Goal: Answer question/provide support

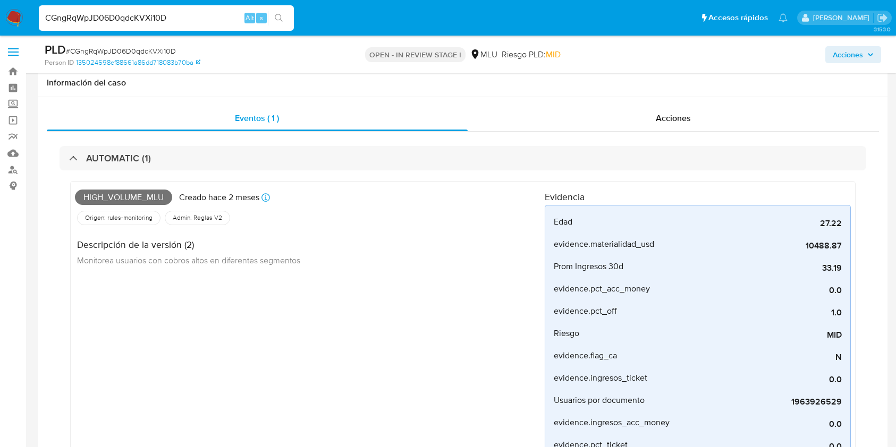
select select "10"
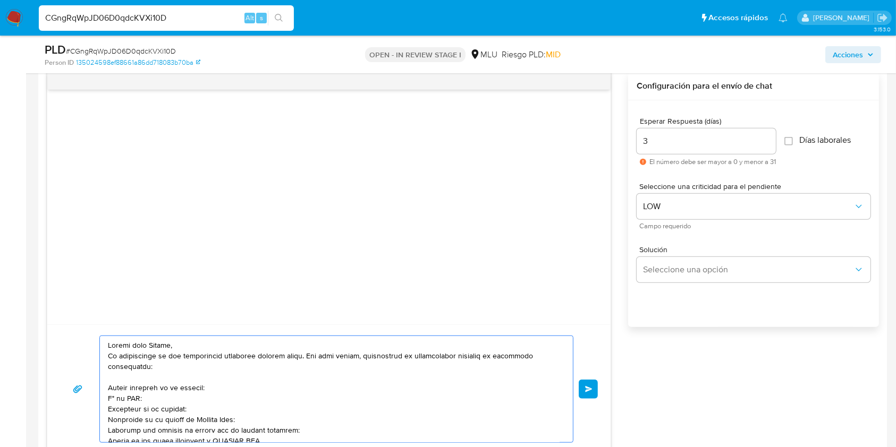
scroll to position [68, 0]
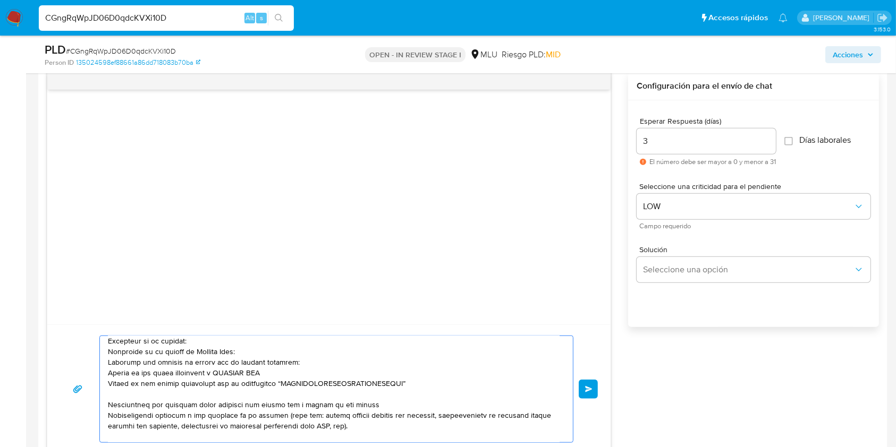
click at [190, 342] on textarea at bounding box center [334, 389] width 452 height 106
click at [272, 347] on textarea at bounding box center [334, 389] width 452 height 106
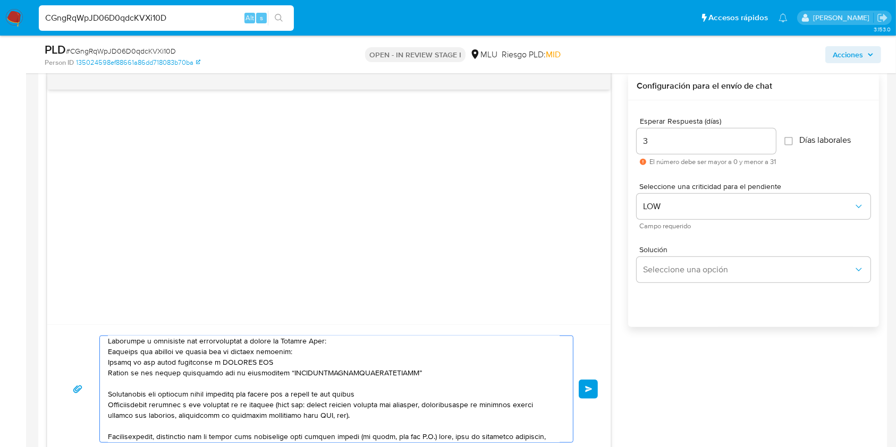
scroll to position [93, 0]
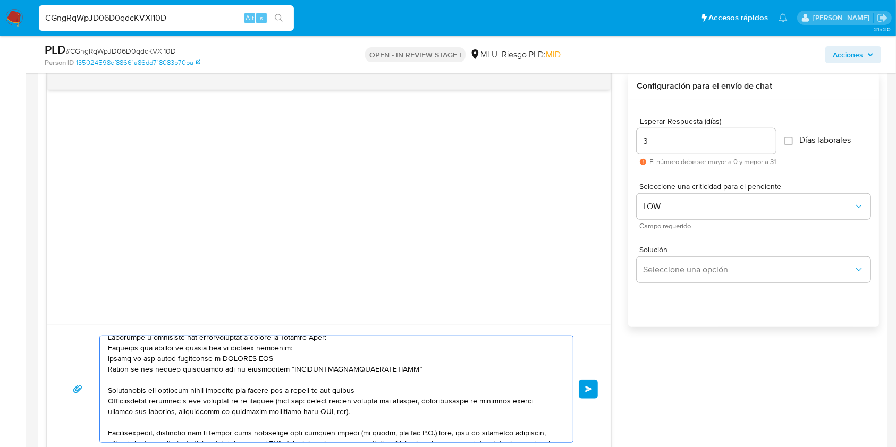
click at [376, 394] on textarea at bounding box center [334, 389] width 452 height 106
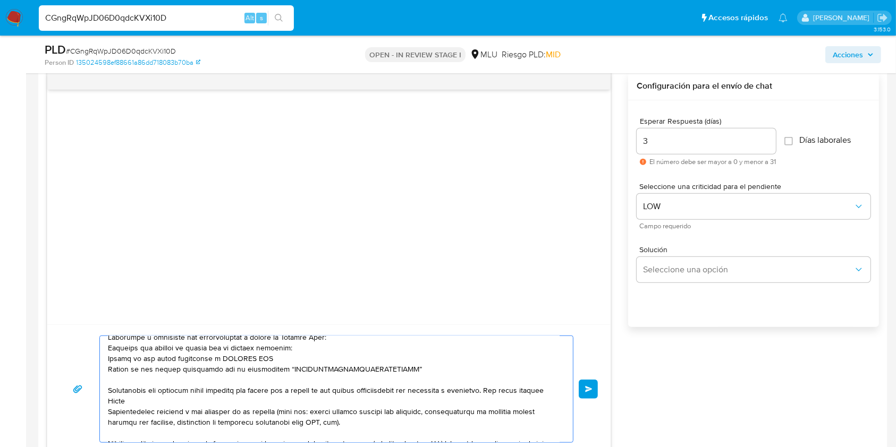
click at [504, 393] on textarea at bounding box center [334, 389] width 452 height 106
click at [363, 407] on textarea at bounding box center [334, 389] width 452 height 106
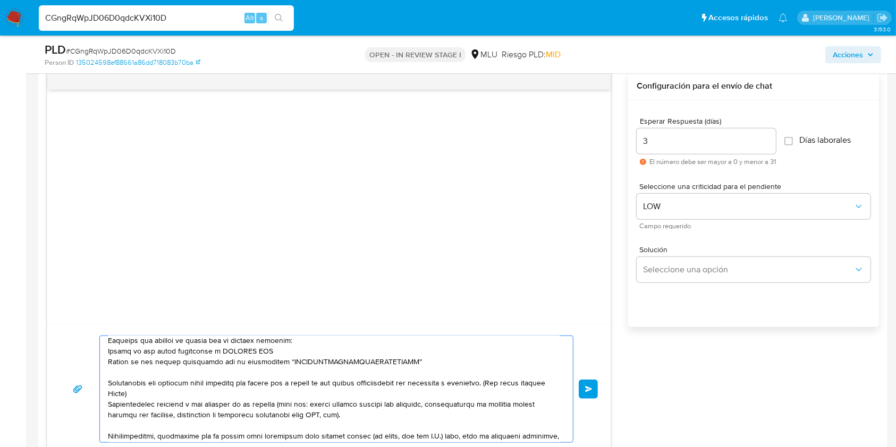
scroll to position [105, 0]
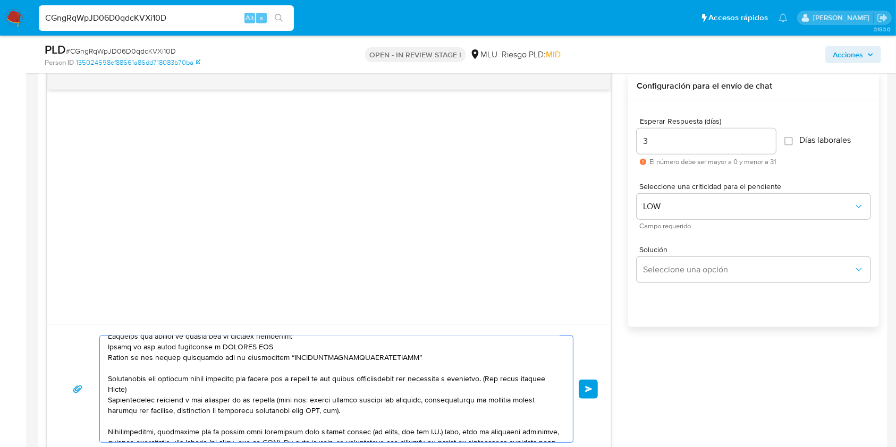
click at [251, 379] on textarea at bounding box center [334, 389] width 452 height 106
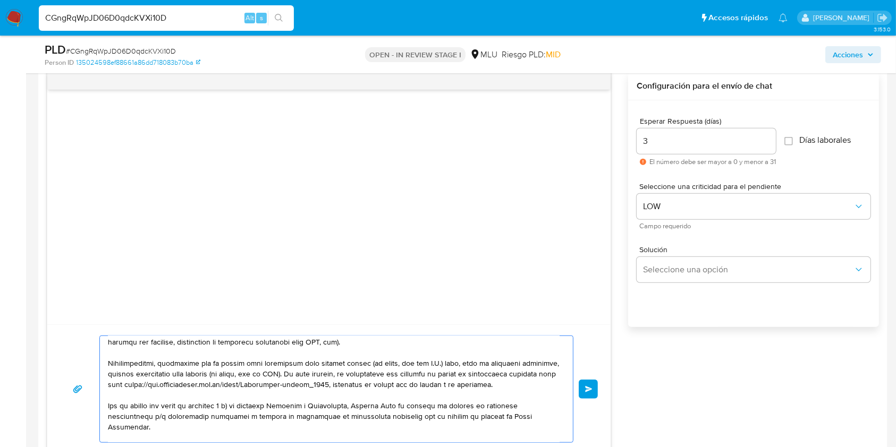
scroll to position [238, 0]
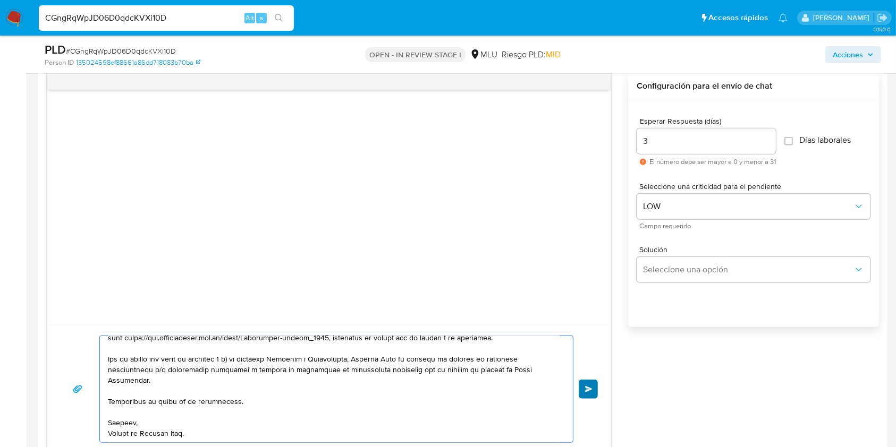
type textarea "Buenos días Matias, Te contactamos ya que necesitamos verificar algunos datos. …"
click at [583, 396] on button "Enviar" at bounding box center [587, 389] width 19 height 19
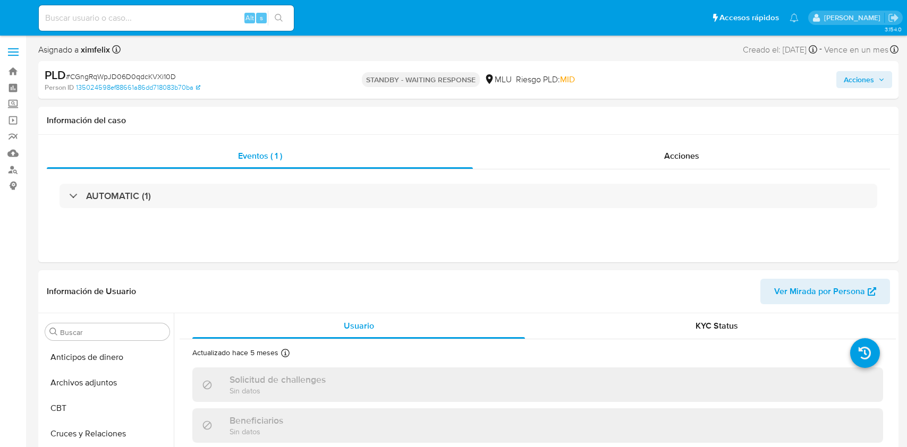
select select "10"
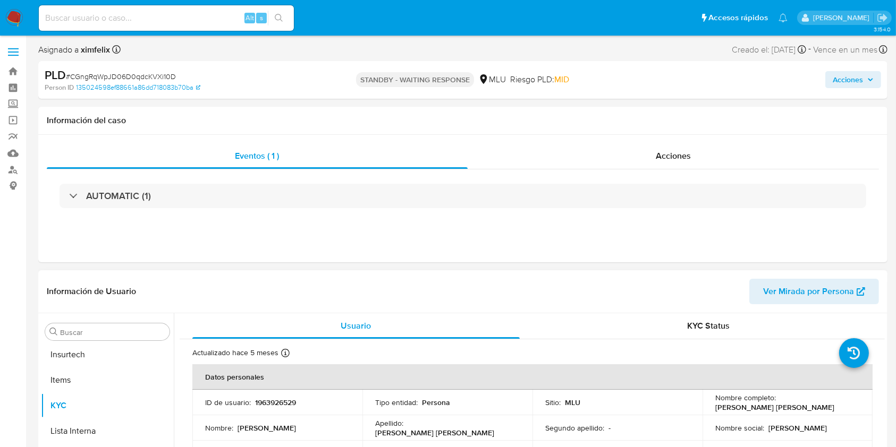
scroll to position [474, 0]
click at [692, 445] on td "Lugar de nacimiento : AR" at bounding box center [617, 453] width 170 height 25
click at [183, 19] on input at bounding box center [166, 18] width 255 height 14
paste input "ih3BfhDqwG6JmixlRldu3Wiz"
type input "ih3BfhDqwG6JmixlRldu3Wiz"
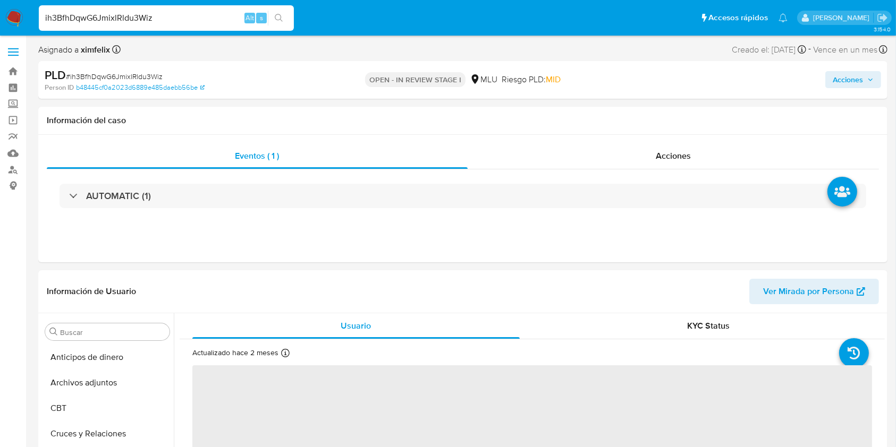
scroll to position [474, 0]
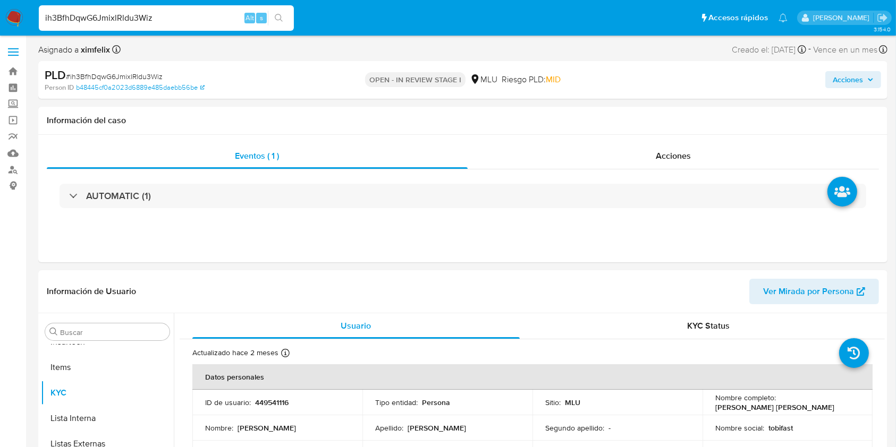
select select "10"
click at [18, 21] on img at bounding box center [14, 18] width 18 height 18
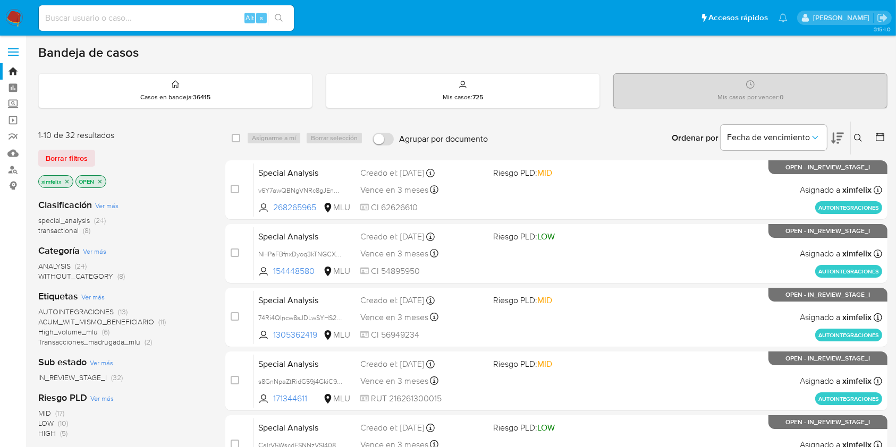
click at [135, 24] on input at bounding box center [166, 18] width 255 height 14
paste input "ih3BfhDqwG6JmixlRldu3Wiz"
type input "ih3BfhDqwG6JmixlRldu3Wiz"
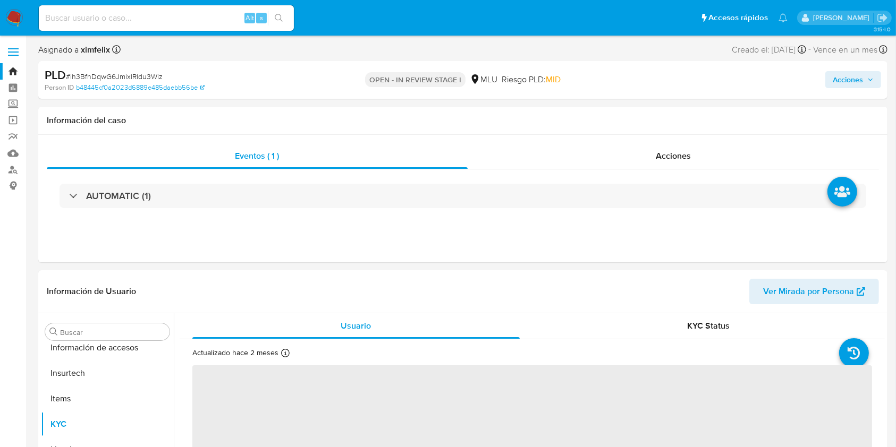
scroll to position [474, 0]
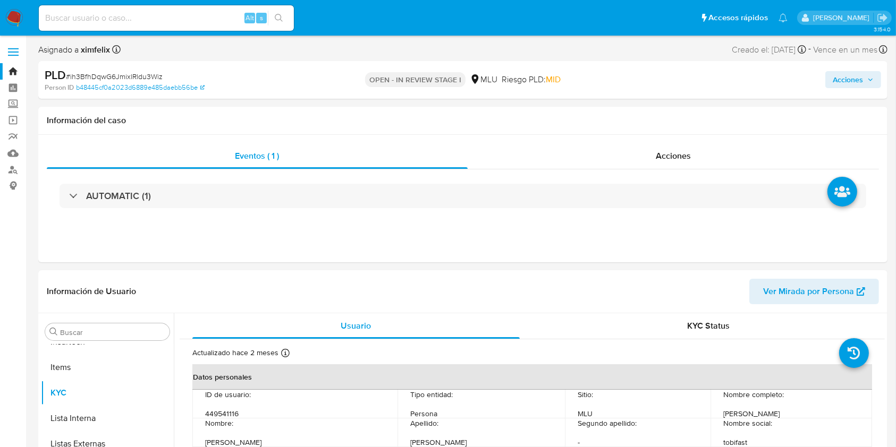
select select "10"
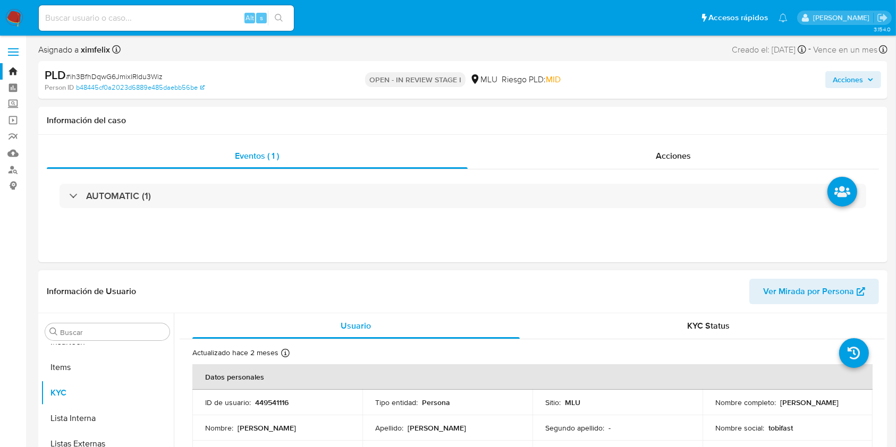
drag, startPoint x: 826, startPoint y: 404, endPoint x: 711, endPoint y: 408, distance: 114.8
click at [715, 407] on div "Nombre completo : Javier Alejandro Gonzalez Rodas" at bounding box center [787, 403] width 144 height 10
copy p "Javier Alejandro Gonzalez Rodas"
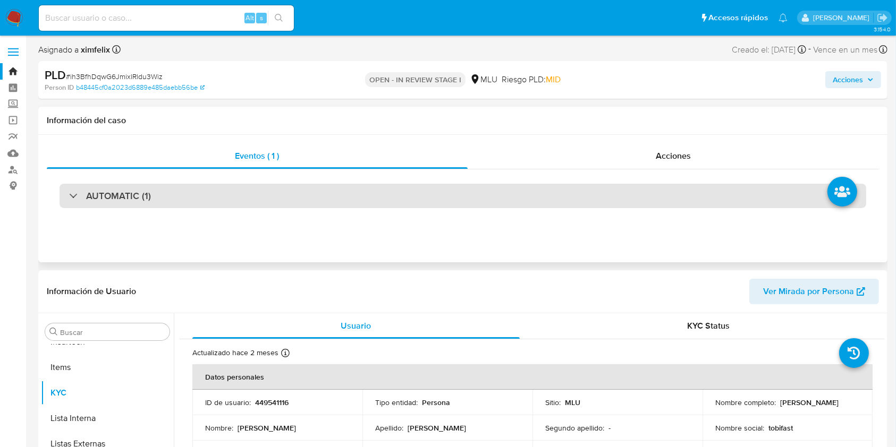
click at [317, 199] on div "AUTOMATIC (1)" at bounding box center [462, 196] width 806 height 24
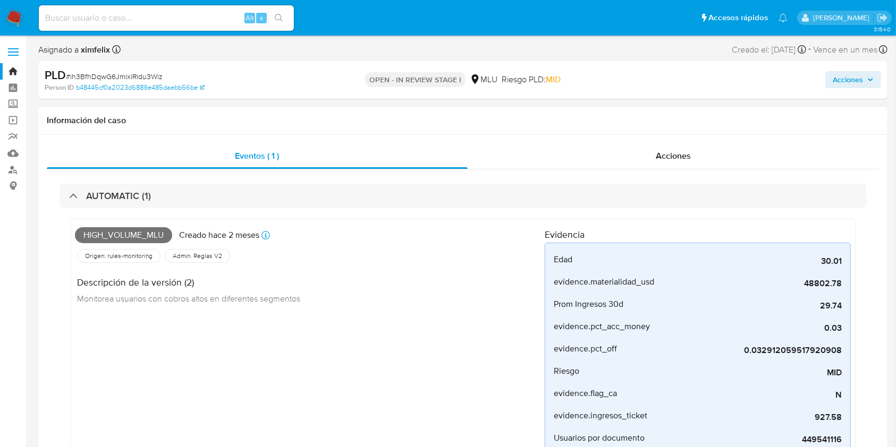
click at [121, 241] on span "High_volume_mlu" at bounding box center [123, 235] width 97 height 16
click at [127, 234] on span "High_volume_mlu" at bounding box center [123, 235] width 97 height 16
copy span "High_volume_mlu"
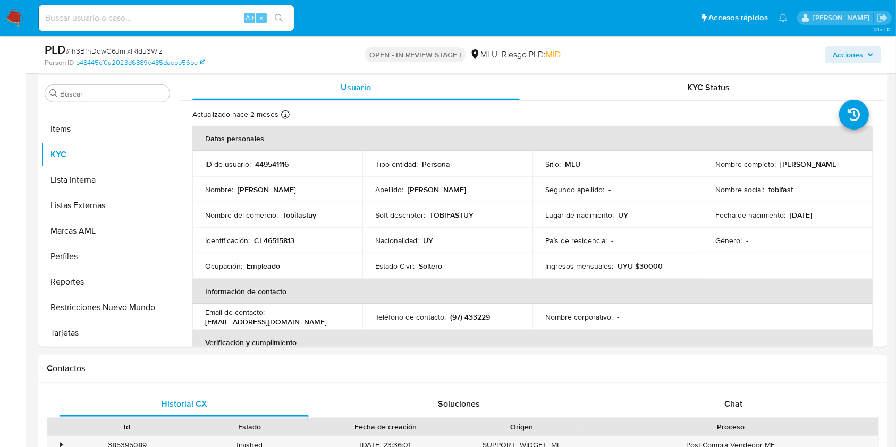
scroll to position [622, 0]
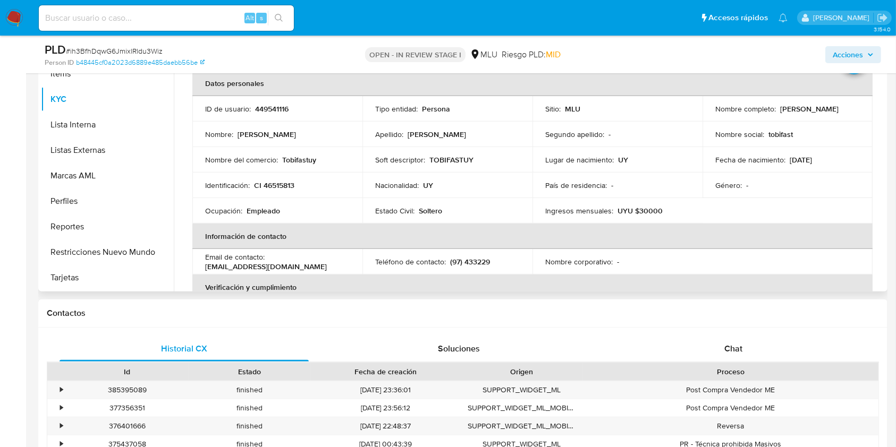
click at [289, 181] on p "CI 46515813" at bounding box center [274, 186] width 40 height 10
copy p "46515813"
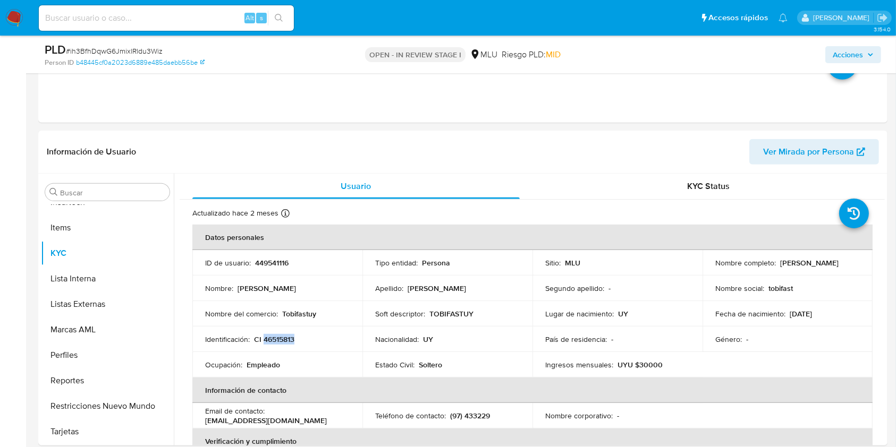
scroll to position [455, 0]
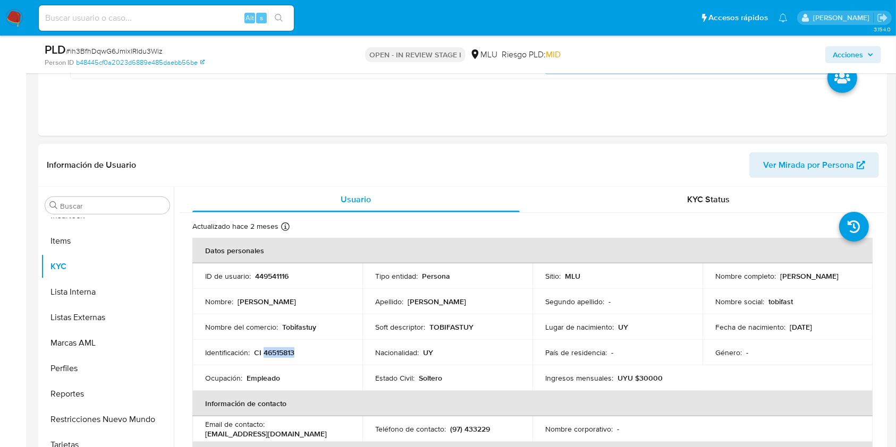
click at [790, 174] on span "Ver Mirada por Persona" at bounding box center [808, 164] width 91 height 25
copy p "46515813"
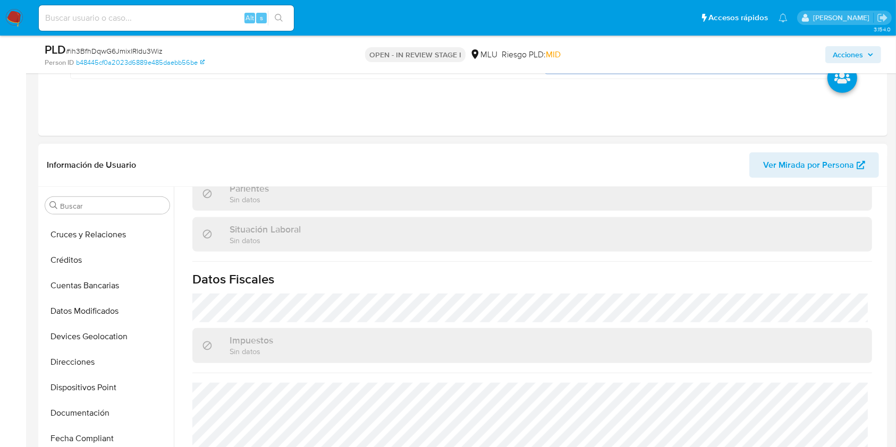
scroll to position [0, 0]
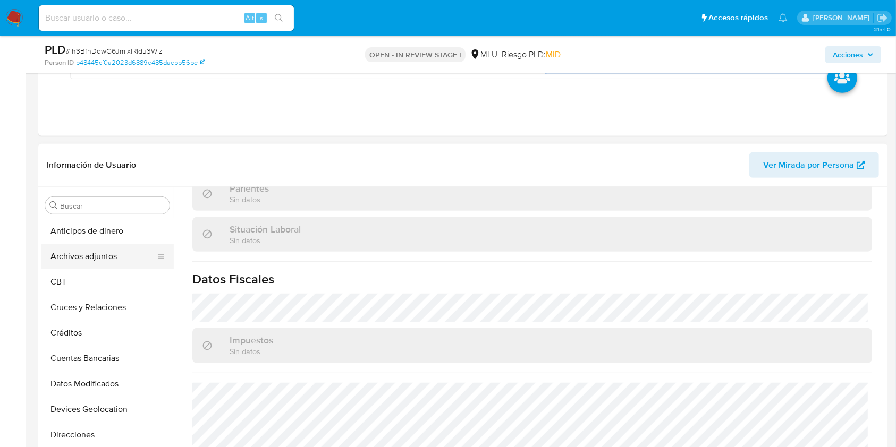
click at [103, 249] on button "Archivos adjuntos" at bounding box center [103, 256] width 124 height 25
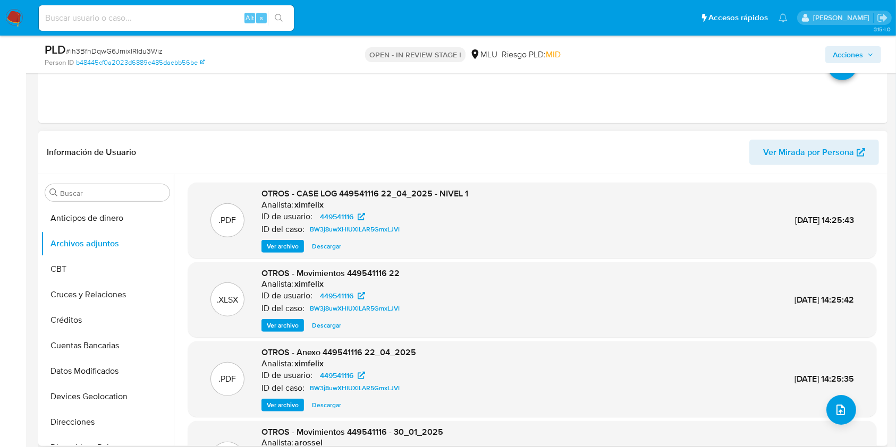
click at [285, 249] on span "Ver archivo" at bounding box center [283, 246] width 32 height 11
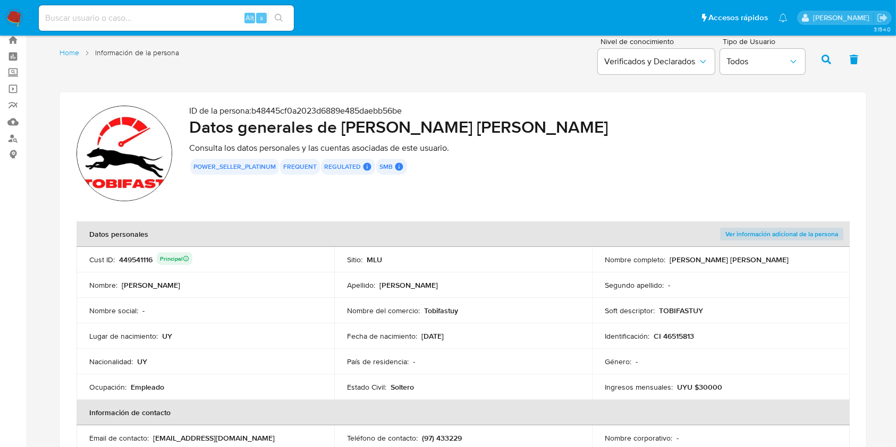
scroll to position [24, 0]
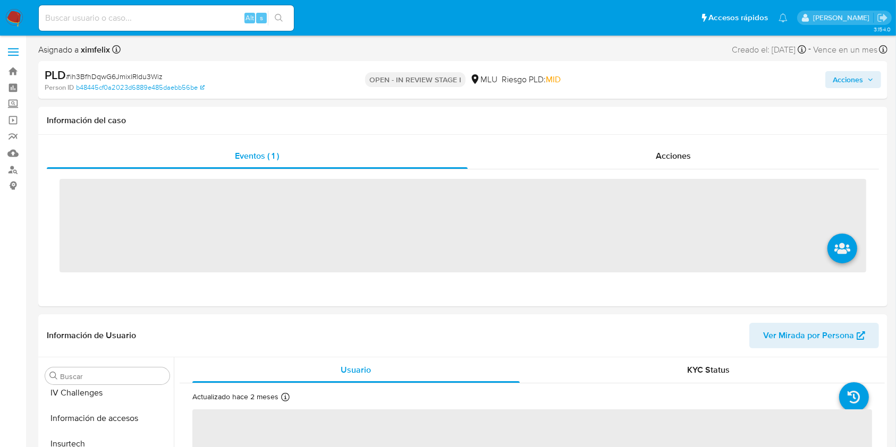
scroll to position [474, 0]
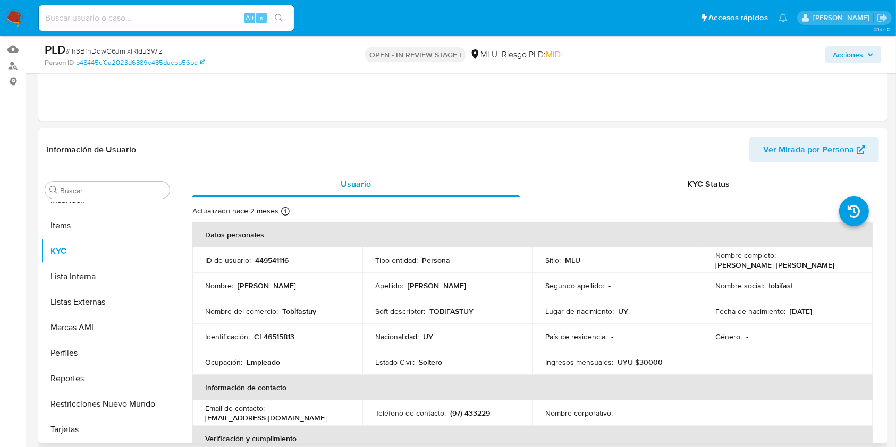
select select "10"
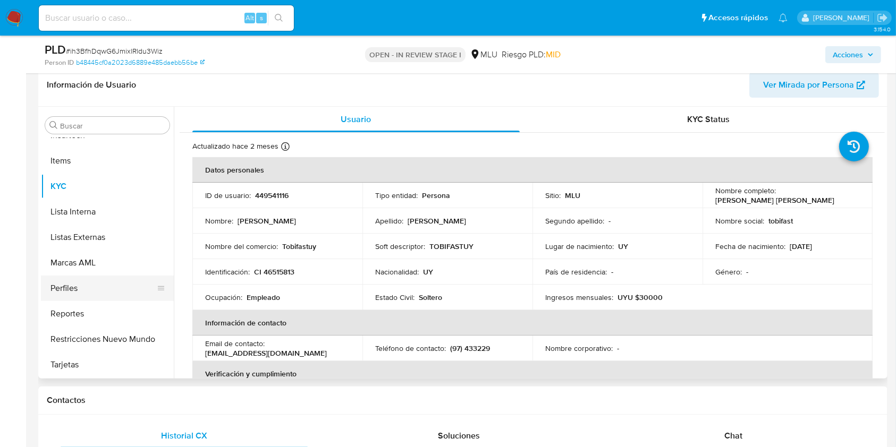
click at [109, 289] on button "Perfiles" at bounding box center [103, 288] width 124 height 25
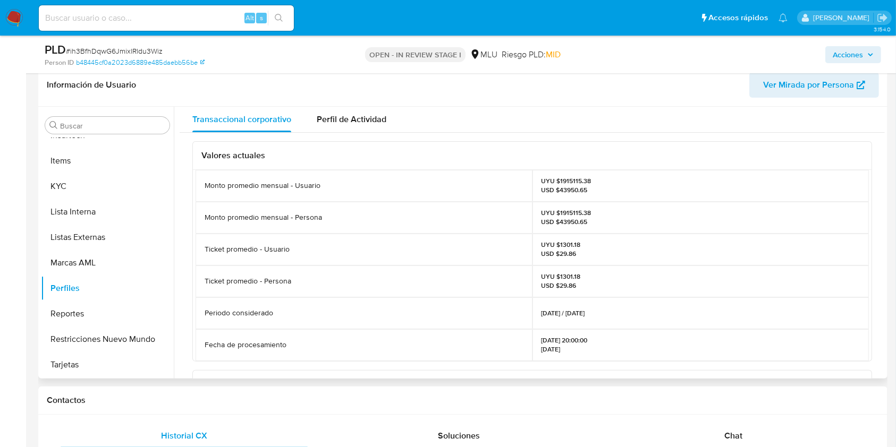
click at [575, 211] on p "UYU $1915115.38 USD $43950.65" at bounding box center [566, 217] width 50 height 17
copy p "1915115.38"
click at [115, 185] on button "KYC" at bounding box center [103, 186] width 124 height 25
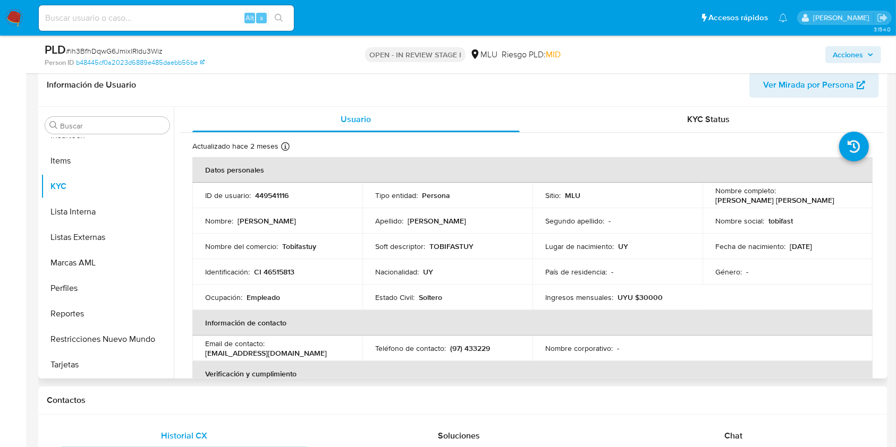
drag, startPoint x: 712, startPoint y: 203, endPoint x: 823, endPoint y: 206, distance: 111.0
click at [823, 206] on td "Nombre completo : Javier Alejandro Gonzalez Rodas" at bounding box center [787, 195] width 170 height 25
copy p "Javier Alejandro Gonzalez Rodas"
drag, startPoint x: 299, startPoint y: 274, endPoint x: 254, endPoint y: 274, distance: 44.6
click at [254, 274] on div "Identificación : CI 46515813" at bounding box center [277, 272] width 144 height 10
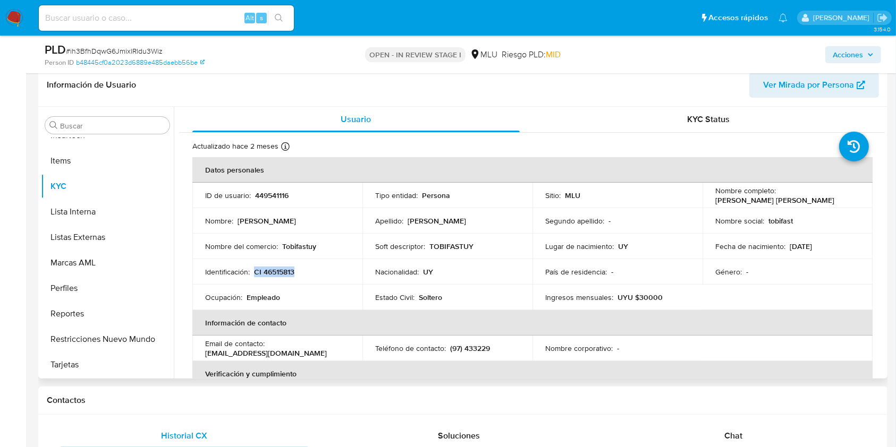
copy p "CI 46515813"
click at [296, 244] on p "Tobifastuy" at bounding box center [299, 247] width 34 height 10
copy p "Tobifastuy"
click at [117, 296] on button "Perfiles" at bounding box center [103, 288] width 124 height 25
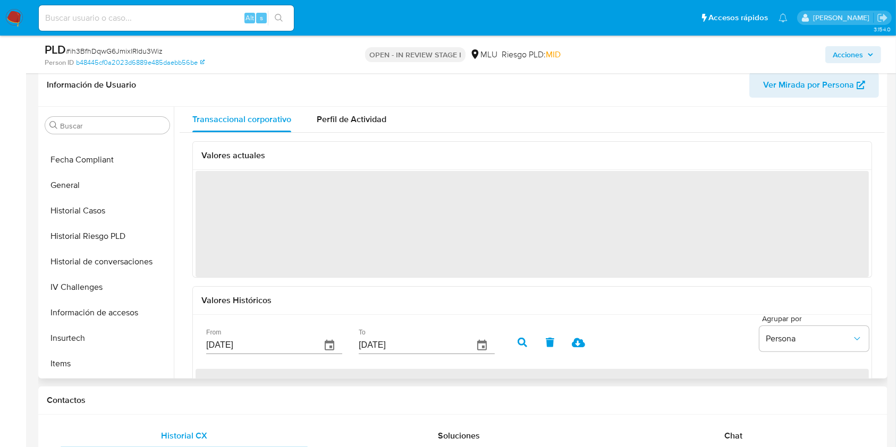
scroll to position [141, 0]
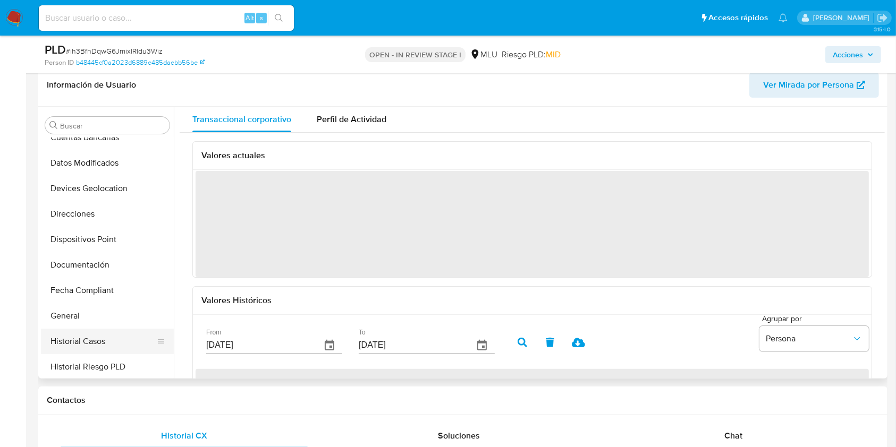
click at [104, 346] on button "Historial Casos" at bounding box center [103, 341] width 124 height 25
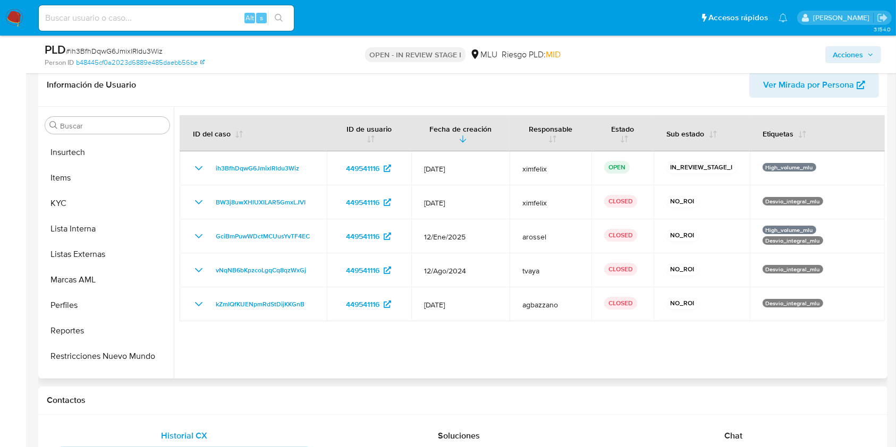
scroll to position [468, 0]
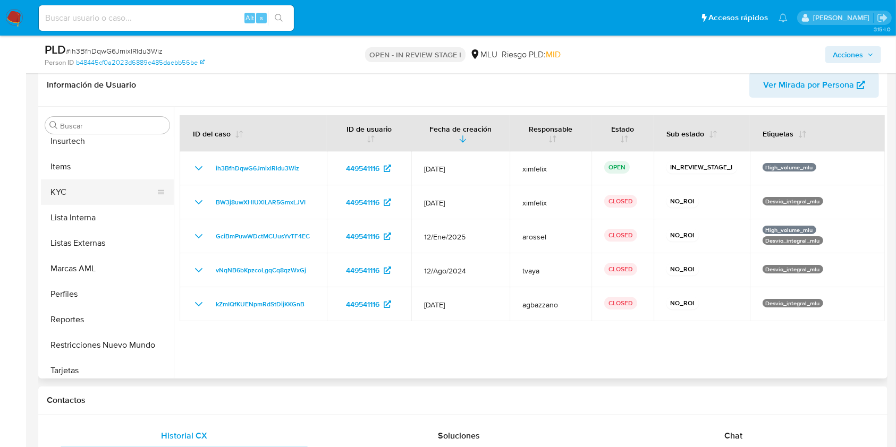
click at [110, 199] on button "KYC" at bounding box center [103, 192] width 124 height 25
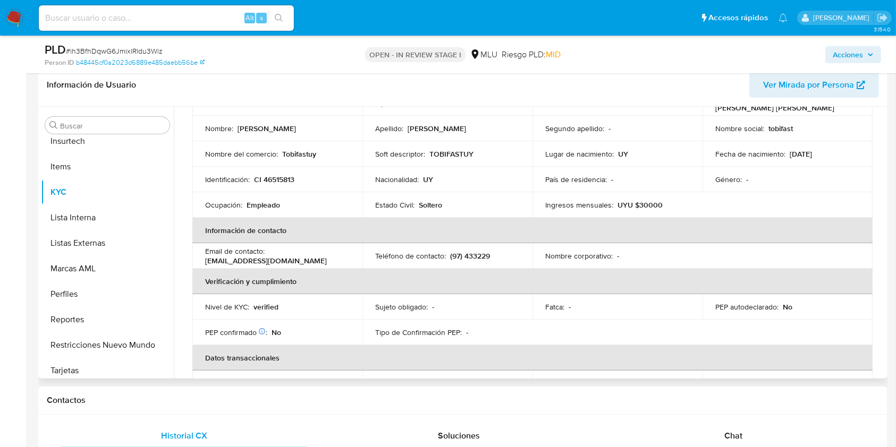
scroll to position [0, 0]
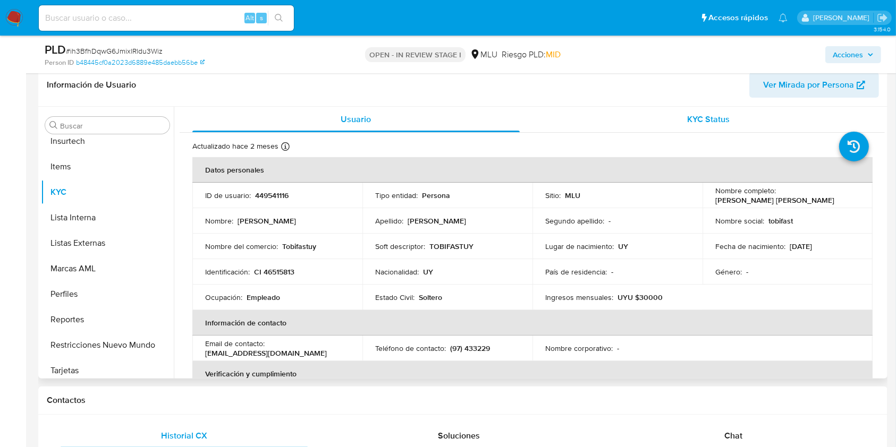
click at [712, 124] on span "KYC Status" at bounding box center [708, 119] width 42 height 12
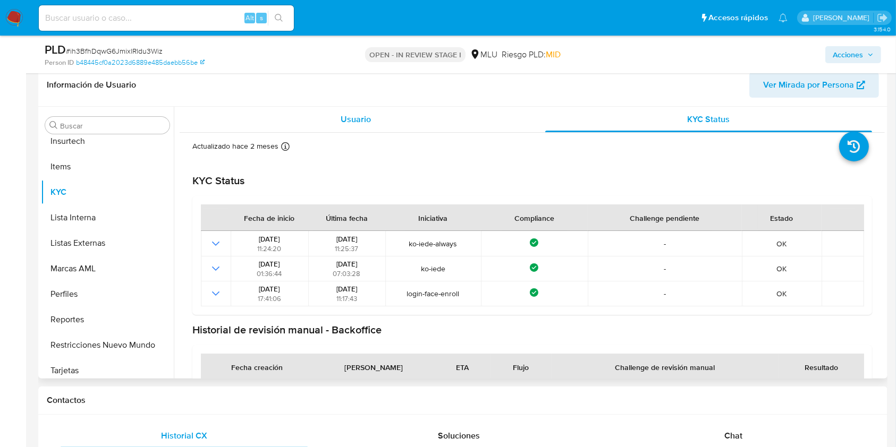
click at [348, 120] on span "Usuario" at bounding box center [355, 119] width 30 height 12
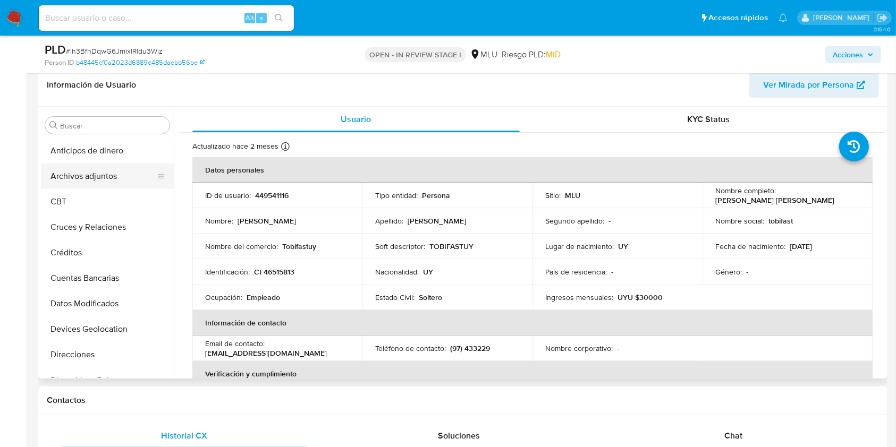
click at [91, 182] on button "Archivos adjuntos" at bounding box center [103, 176] width 124 height 25
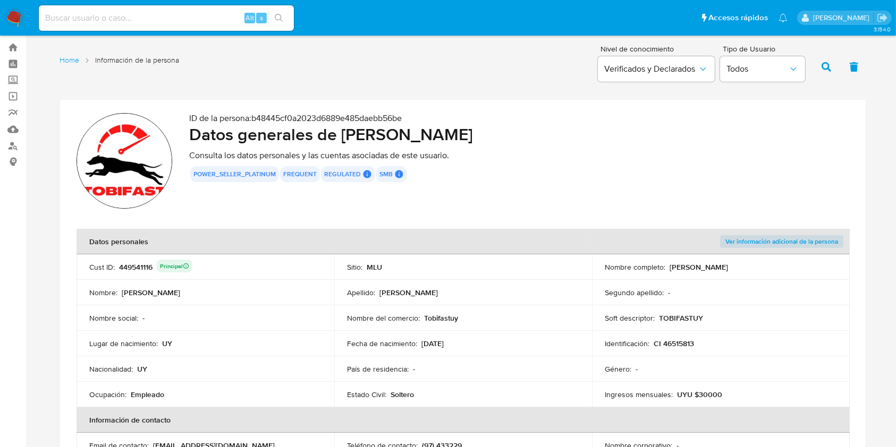
scroll to position [24, 0]
click at [18, 147] on link "Buscador de personas" at bounding box center [63, 146] width 126 height 16
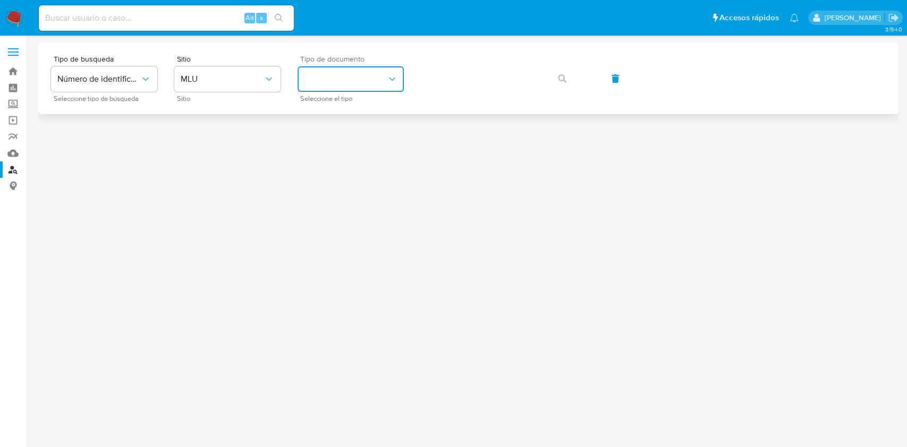
click at [318, 69] on button "identificationType" at bounding box center [350, 78] width 106 height 25
click at [321, 100] on div "CI CI" at bounding box center [347, 113] width 87 height 36
click at [564, 79] on icon "button" at bounding box center [562, 78] width 8 height 8
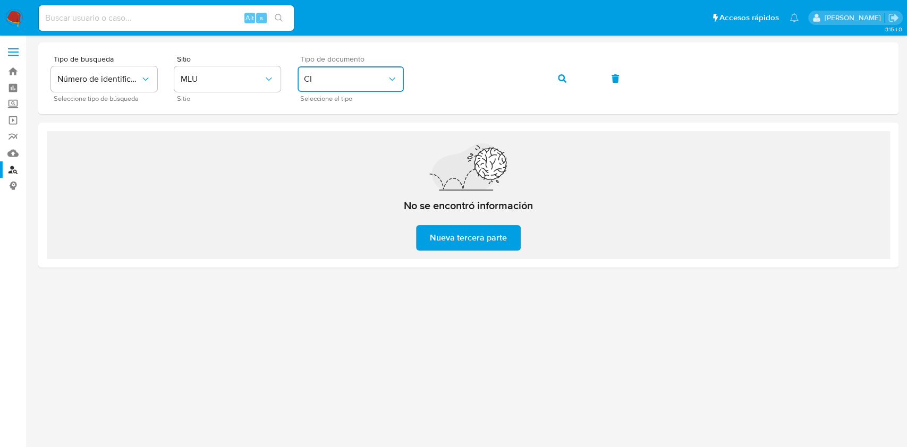
click at [355, 78] on span "CI" at bounding box center [345, 79] width 83 height 11
click at [334, 149] on div "RUT RUT" at bounding box center [347, 149] width 87 height 36
click at [560, 77] on icon "button" at bounding box center [562, 78] width 8 height 8
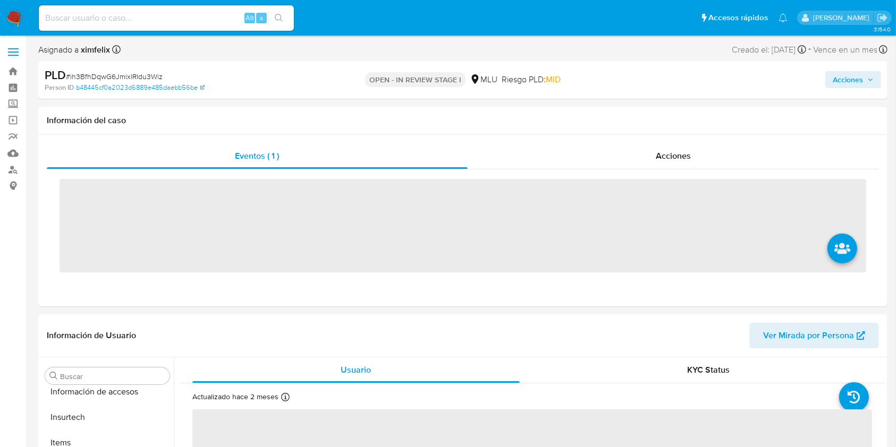
scroll to position [474, 0]
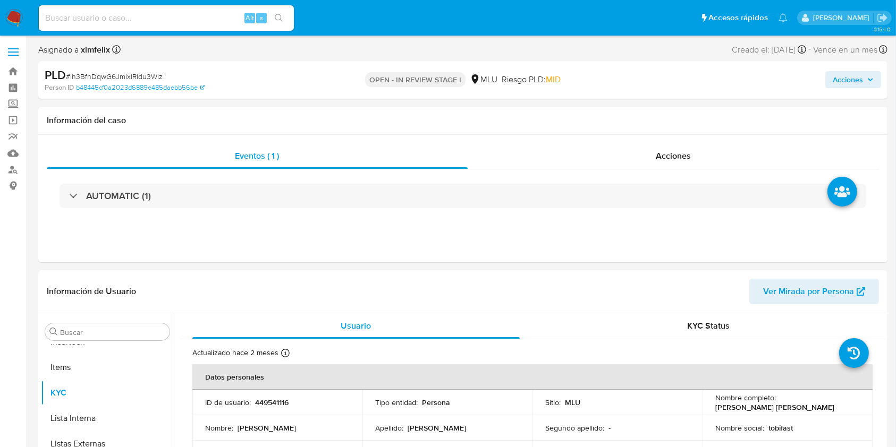
select select "10"
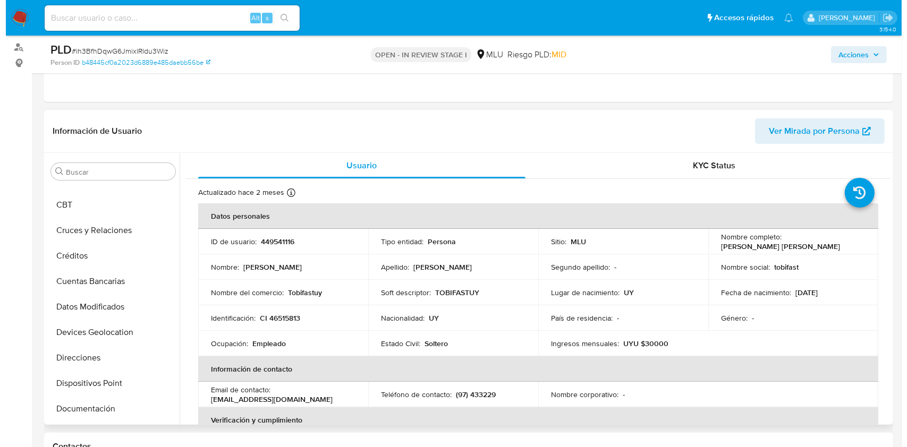
scroll to position [0, 0]
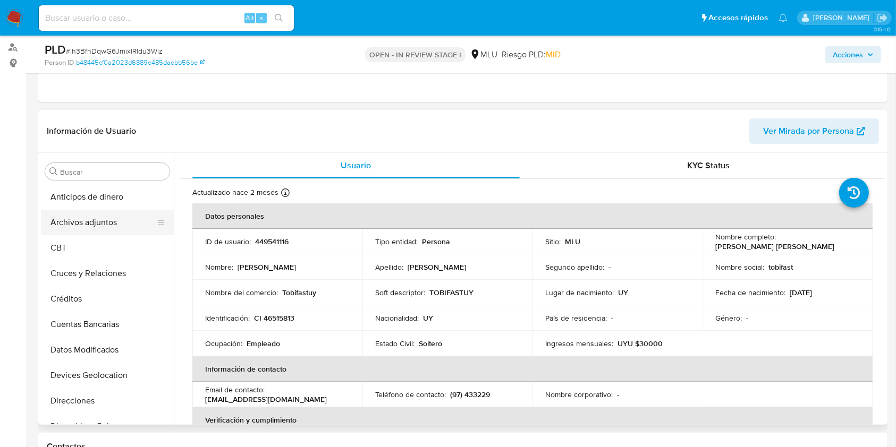
click at [117, 216] on button "Archivos adjuntos" at bounding box center [103, 222] width 124 height 25
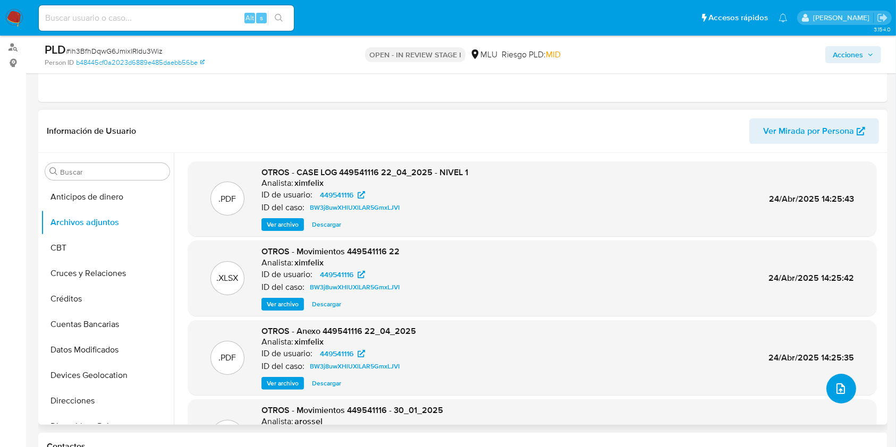
click at [840, 386] on icon "upload-file" at bounding box center [840, 388] width 13 height 13
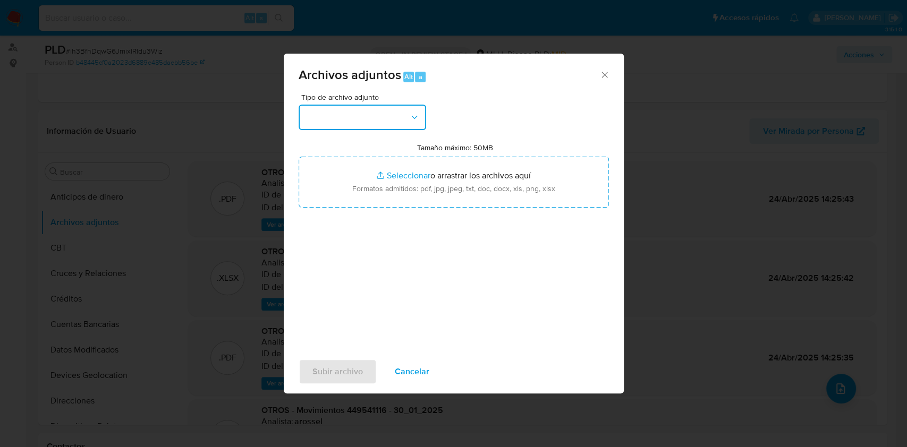
click at [344, 121] on button "button" at bounding box center [362, 117] width 127 height 25
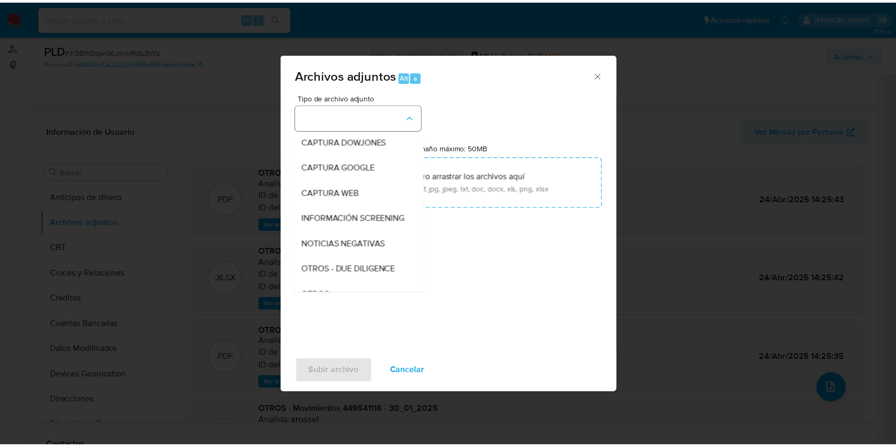
scroll to position [55, 0]
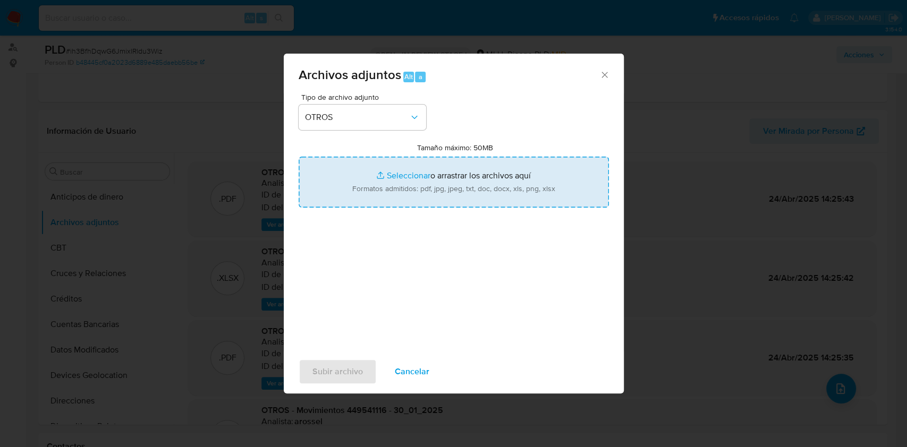
type input "C:\fakepath\CASE LOG 449541116 13_08_2025 - NIVEL 1.pdf"
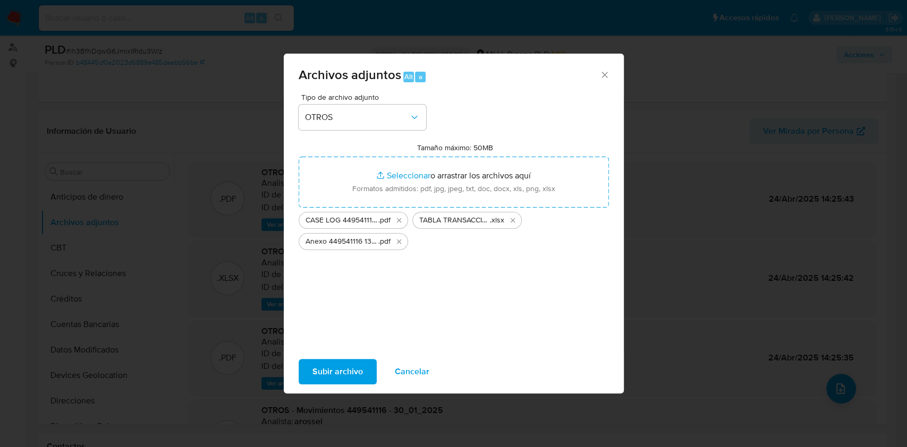
click at [347, 368] on span "Subir archivo" at bounding box center [337, 371] width 50 height 23
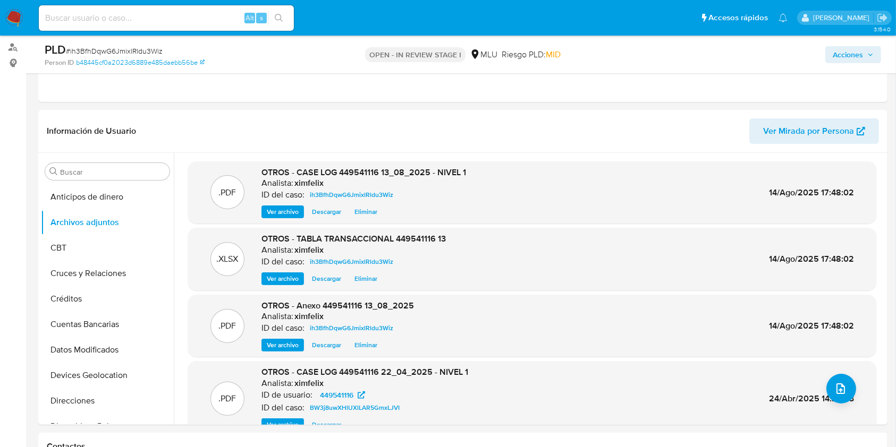
click at [848, 52] on span "Acciones" at bounding box center [847, 54] width 30 height 17
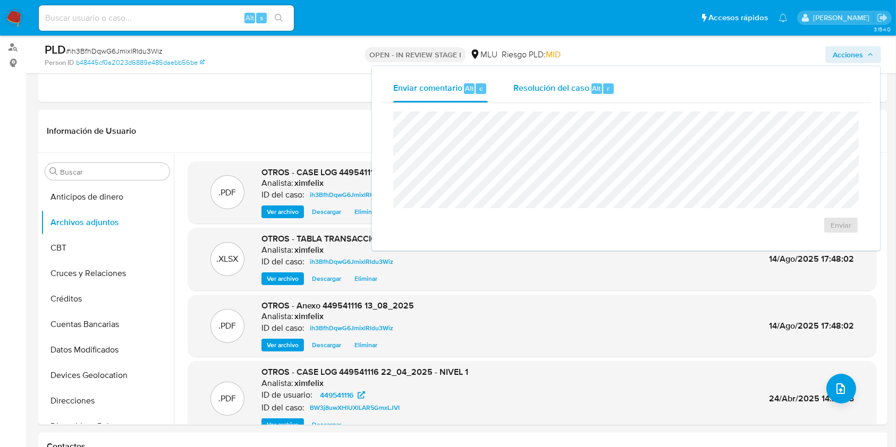
click at [600, 91] on div "Alt" at bounding box center [596, 88] width 11 height 11
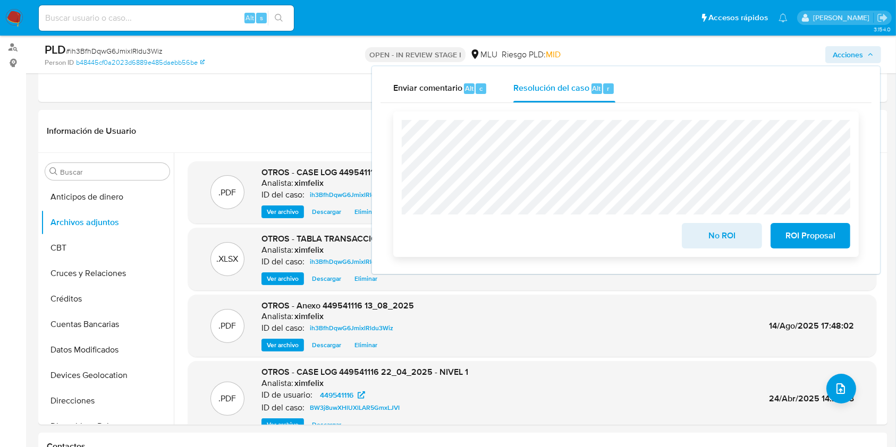
click at [716, 237] on span "No ROI" at bounding box center [721, 235] width 52 height 23
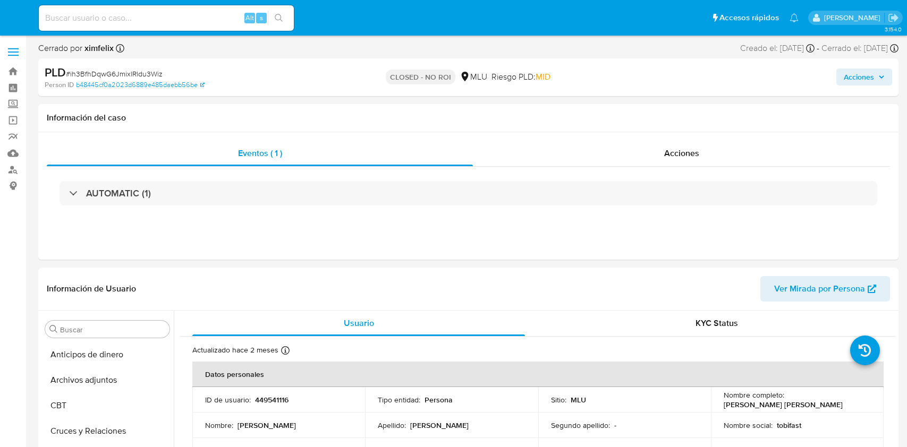
select select "10"
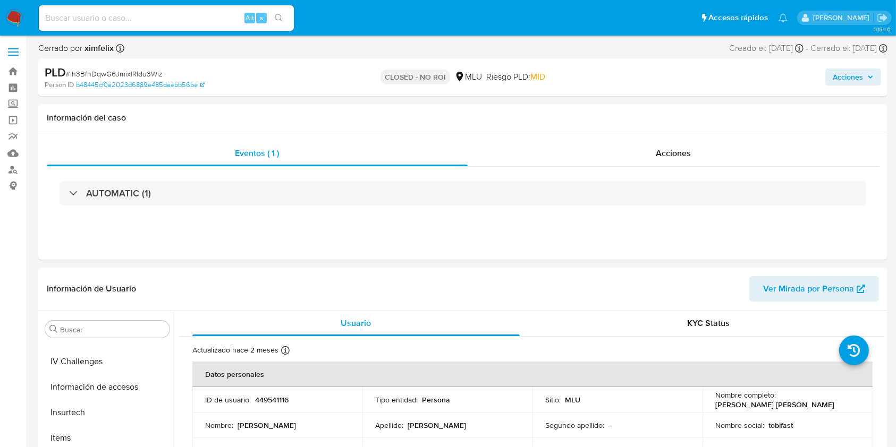
scroll to position [474, 0]
click at [8, 16] on img at bounding box center [14, 18] width 18 height 18
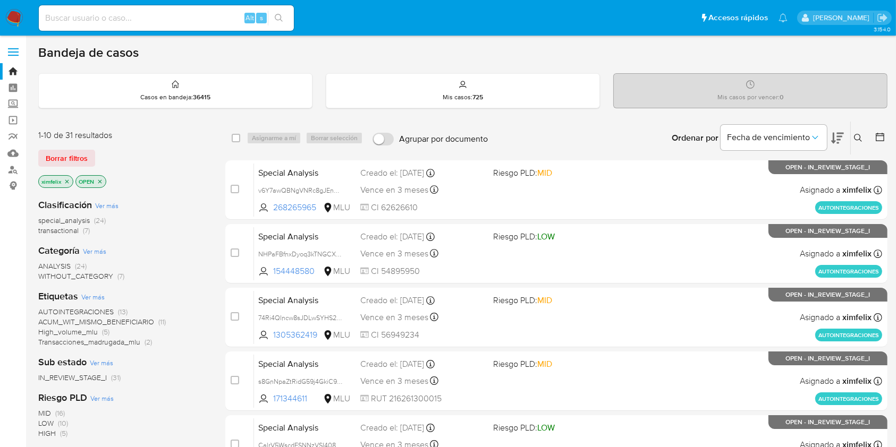
click at [735, 101] on p "Mis casos por vencer : 0" at bounding box center [750, 97] width 66 height 8
click at [564, 90] on div "Mis casos : 725" at bounding box center [462, 91] width 273 height 34
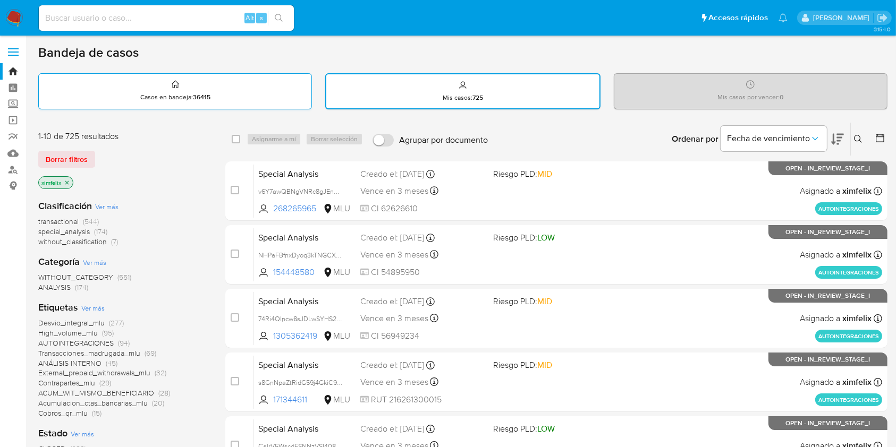
click at [292, 103] on div "Casos en bandeja : 36415" at bounding box center [175, 91] width 272 height 34
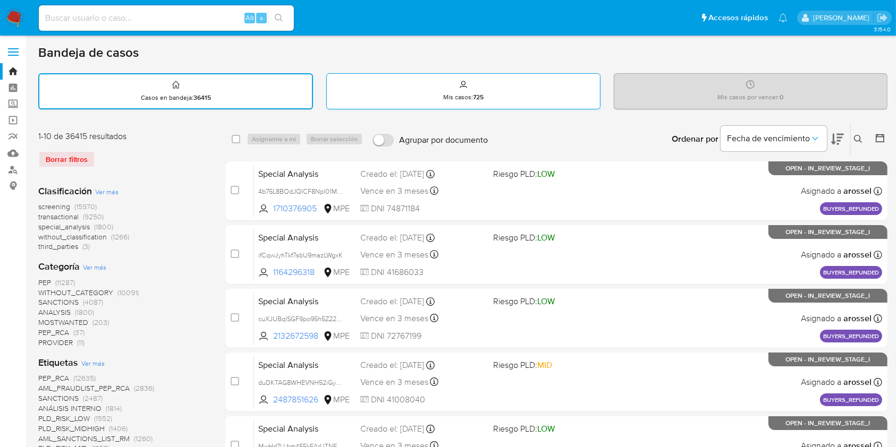
click at [385, 103] on div "Mis casos : 725" at bounding box center [463, 91] width 272 height 34
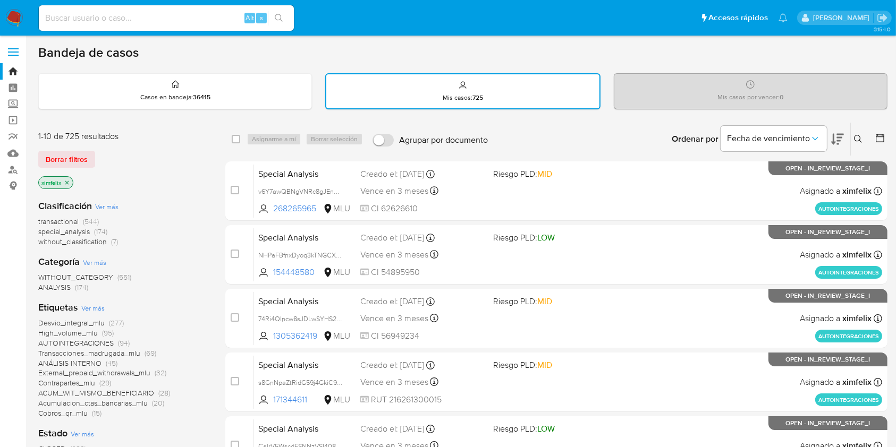
click at [66, 181] on icon "close-filter" at bounding box center [67, 183] width 4 height 4
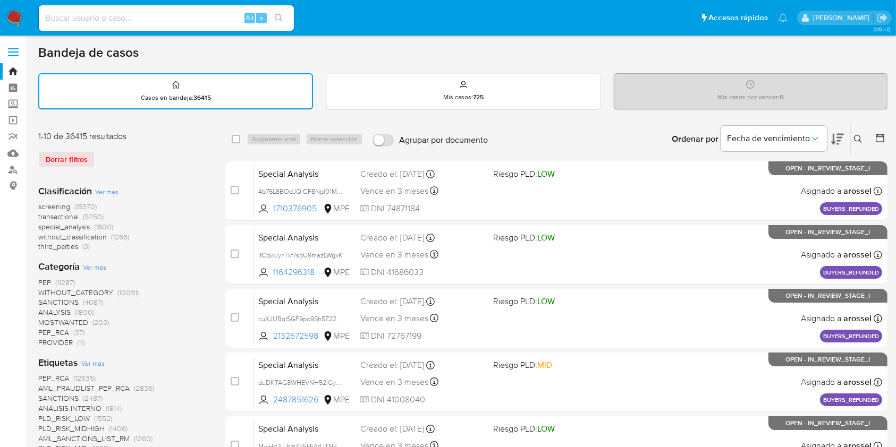
click at [869, 137] on div at bounding box center [877, 139] width 19 height 33
click at [881, 138] on icon at bounding box center [879, 138] width 11 height 11
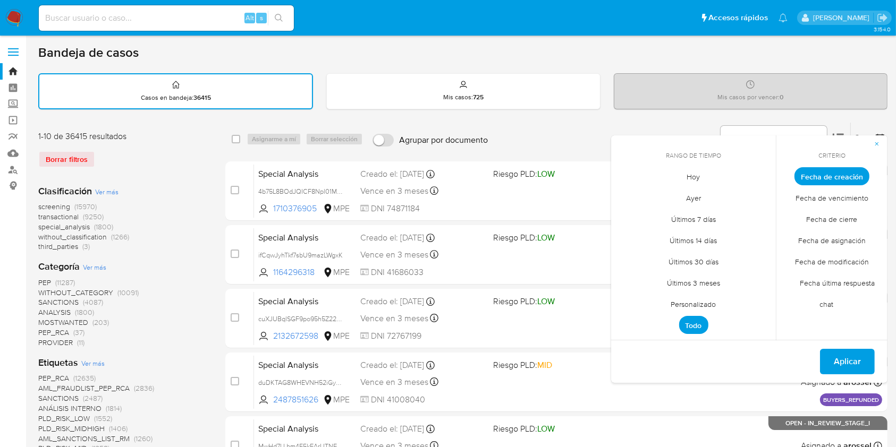
click at [702, 306] on span "Personalizado" at bounding box center [693, 305] width 67 height 22
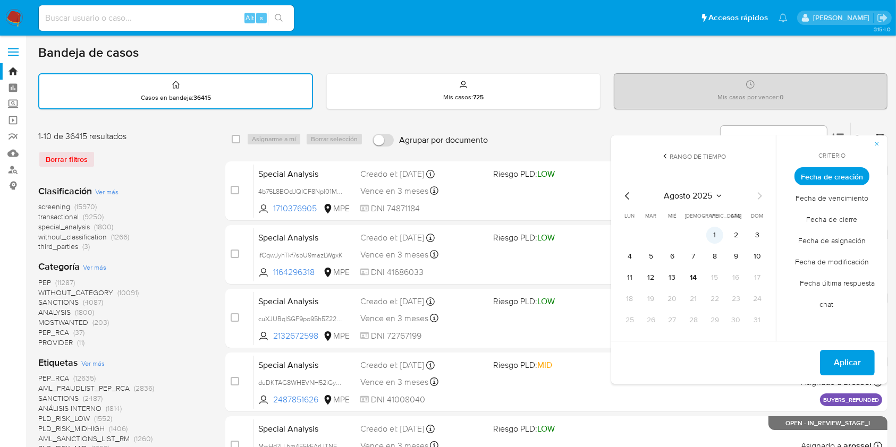
click at [714, 237] on button "1" at bounding box center [714, 235] width 17 height 17
click at [691, 282] on button "14" at bounding box center [693, 277] width 17 height 17
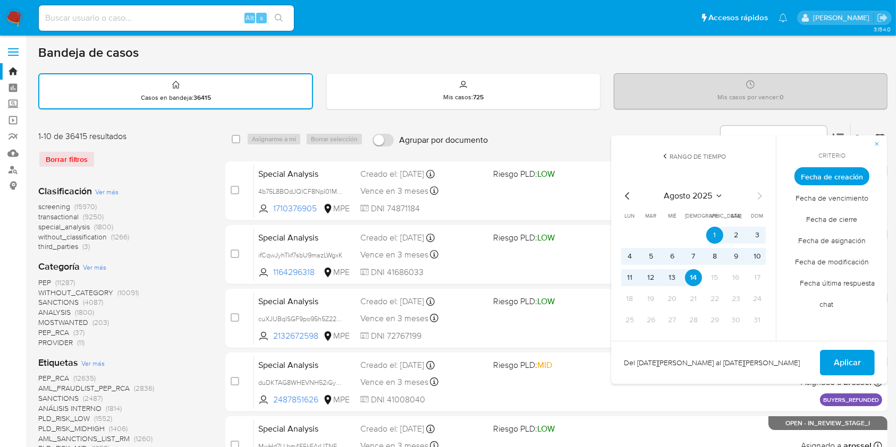
click at [840, 211] on span "Fecha de cierre" at bounding box center [831, 220] width 73 height 22
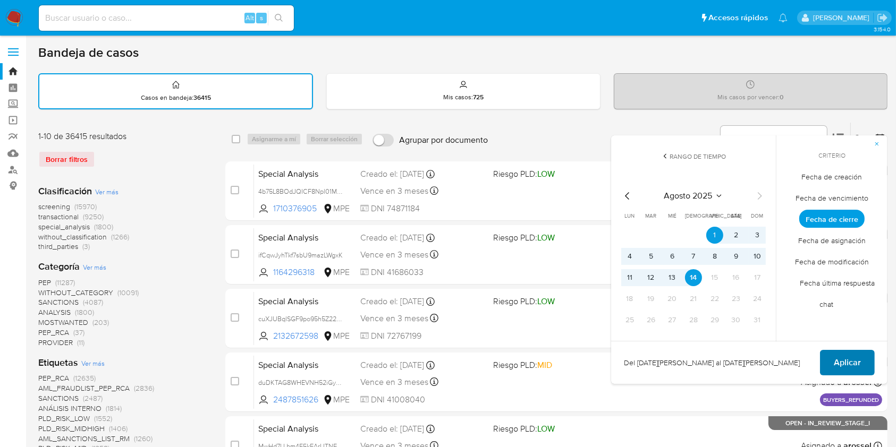
click at [853, 362] on span "Aplicar" at bounding box center [846, 362] width 27 height 23
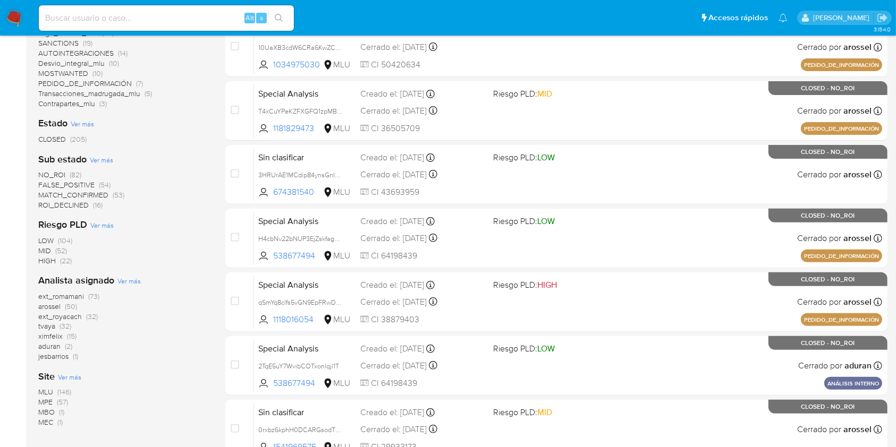
scroll to position [352, 0]
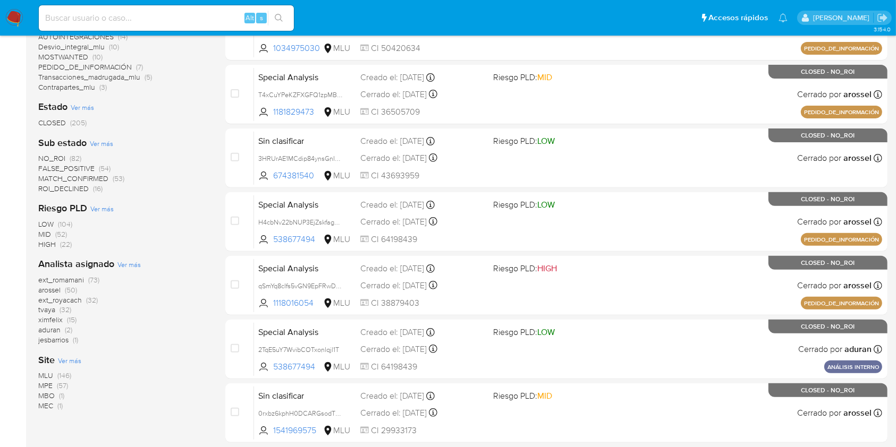
click at [211, 109] on div "1-10 de 205 resultados Borrar filtros Clasificación Ver más screening (107) tra…" at bounding box center [462, 126] width 849 height 711
